Goal: Complete application form

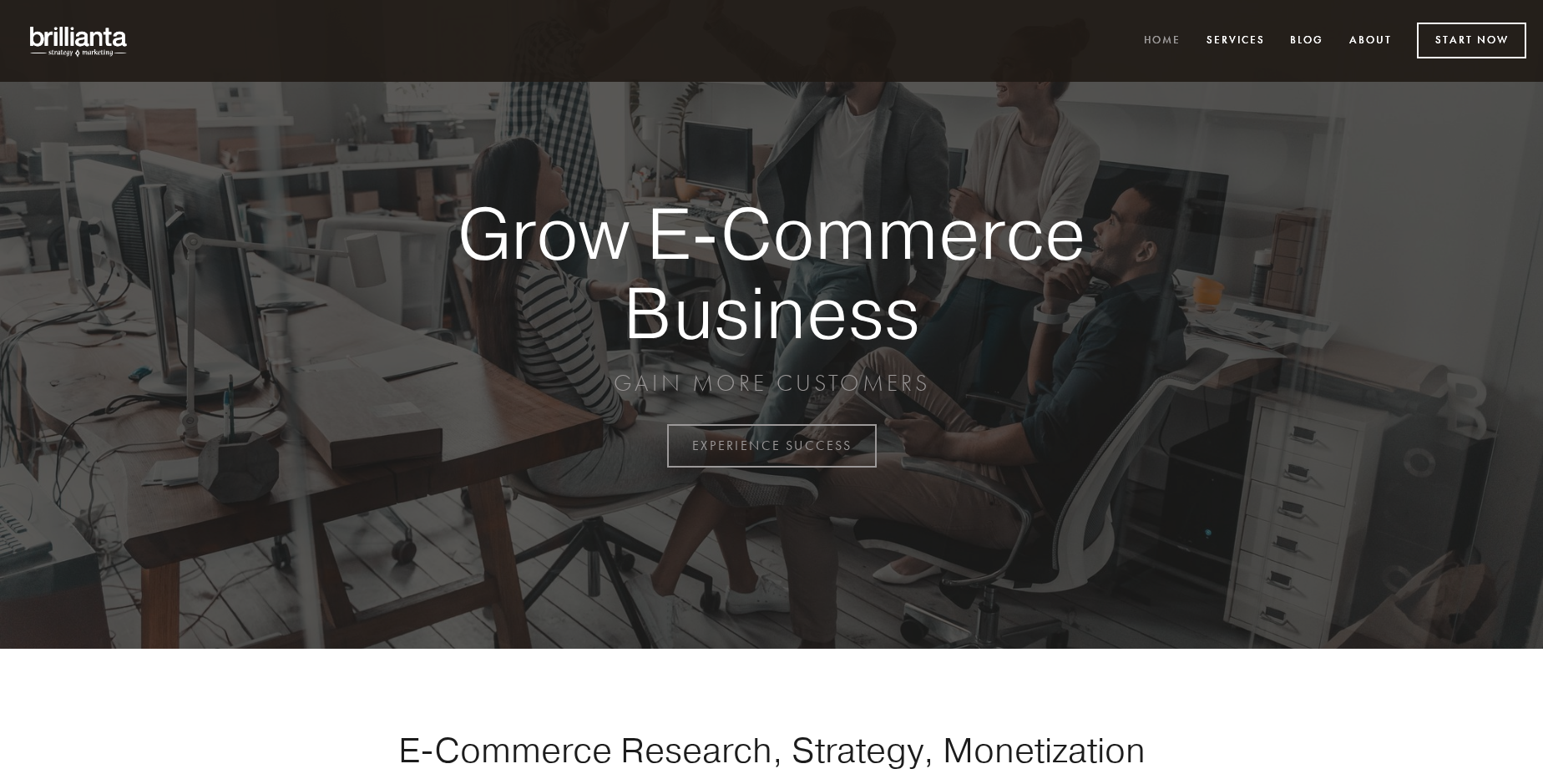
scroll to position [4375, 0]
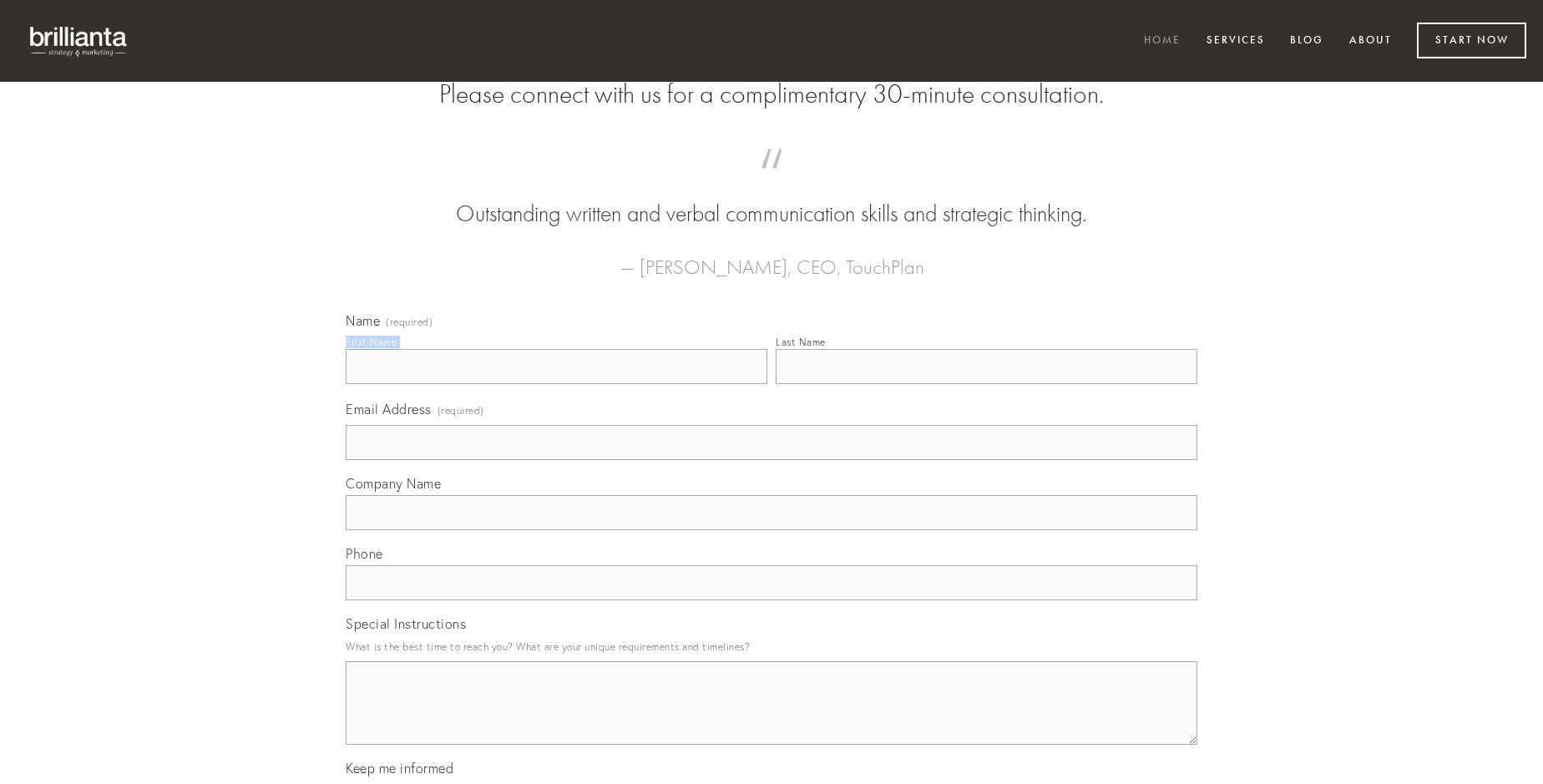
type input "[PERSON_NAME]"
click at [986, 384] on input "Last Name" at bounding box center [986, 366] width 421 height 35
type input "[PERSON_NAME]"
click at [772, 460] on input "Email Address (required)" at bounding box center [772, 442] width 851 height 35
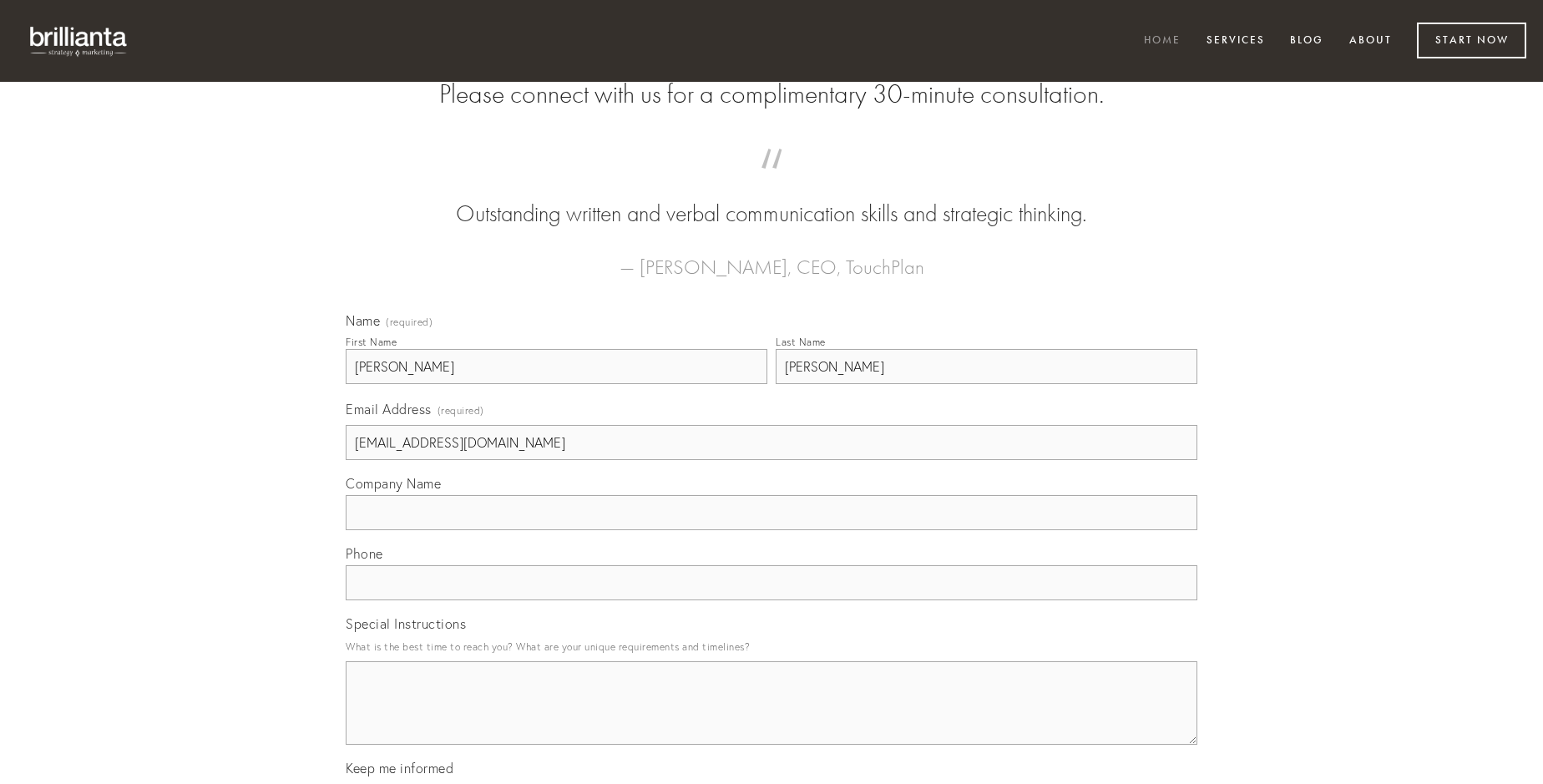
type input "[EMAIL_ADDRESS][DOMAIN_NAME]"
click at [772, 530] on input "Company Name" at bounding box center [772, 512] width 851 height 35
type input "volutabrum"
click at [772, 601] on input "text" at bounding box center [772, 582] width 851 height 35
click at [772, 718] on textarea "Special Instructions" at bounding box center [772, 702] width 851 height 83
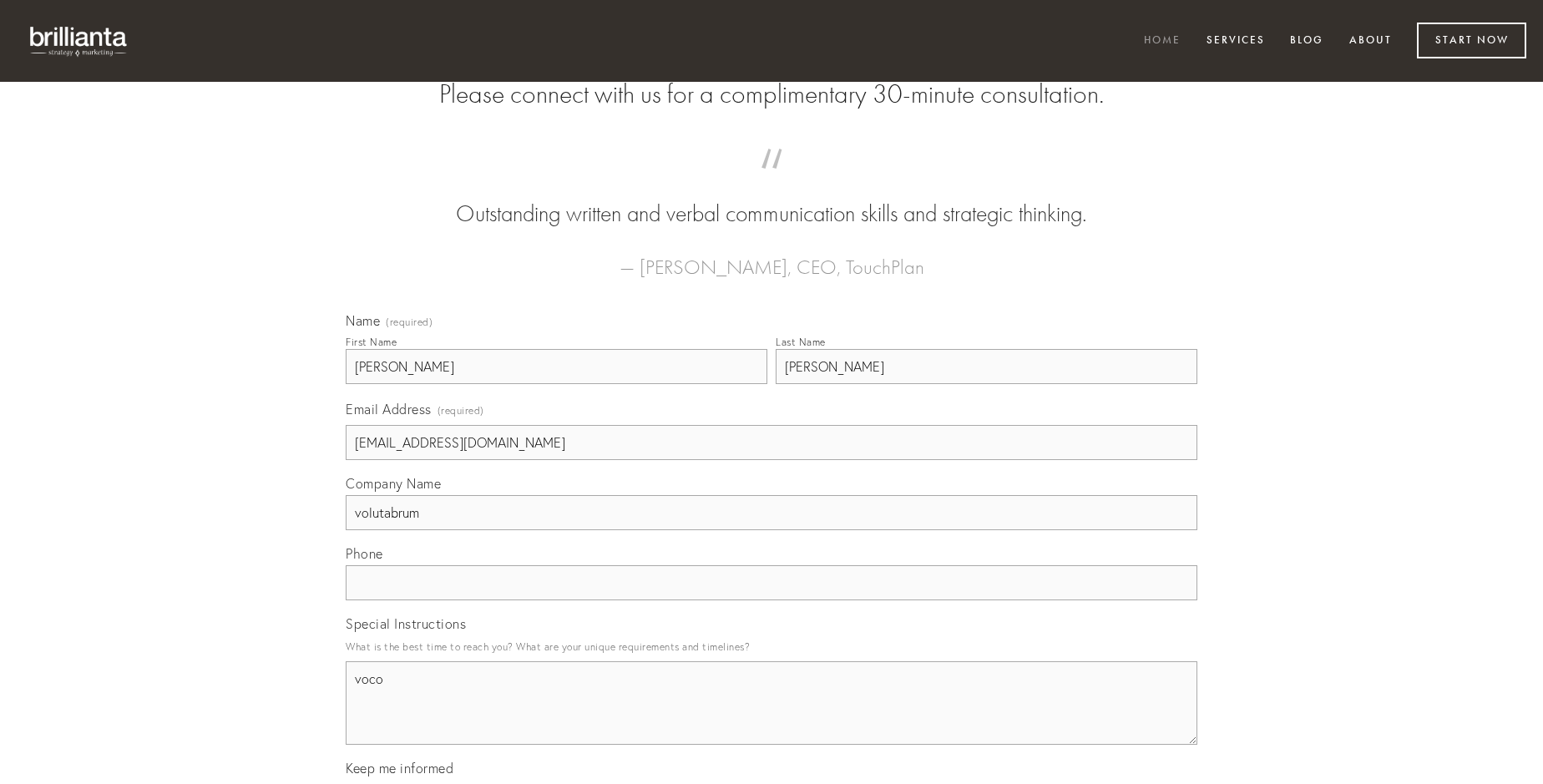
type textarea "voco"
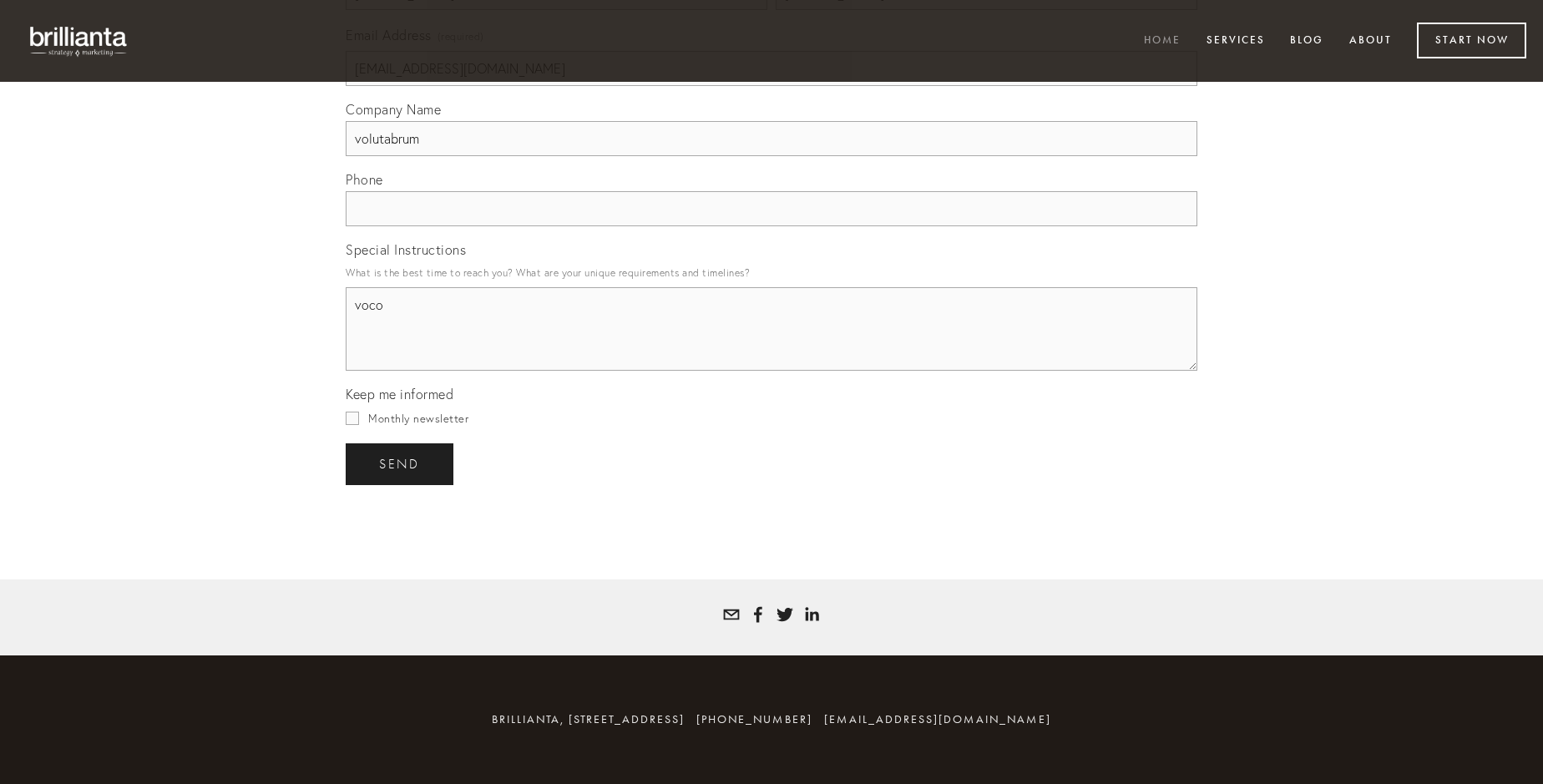
click at [401, 463] on span "send" at bounding box center [399, 465] width 41 height 15
